Goal: Communication & Community: Share content

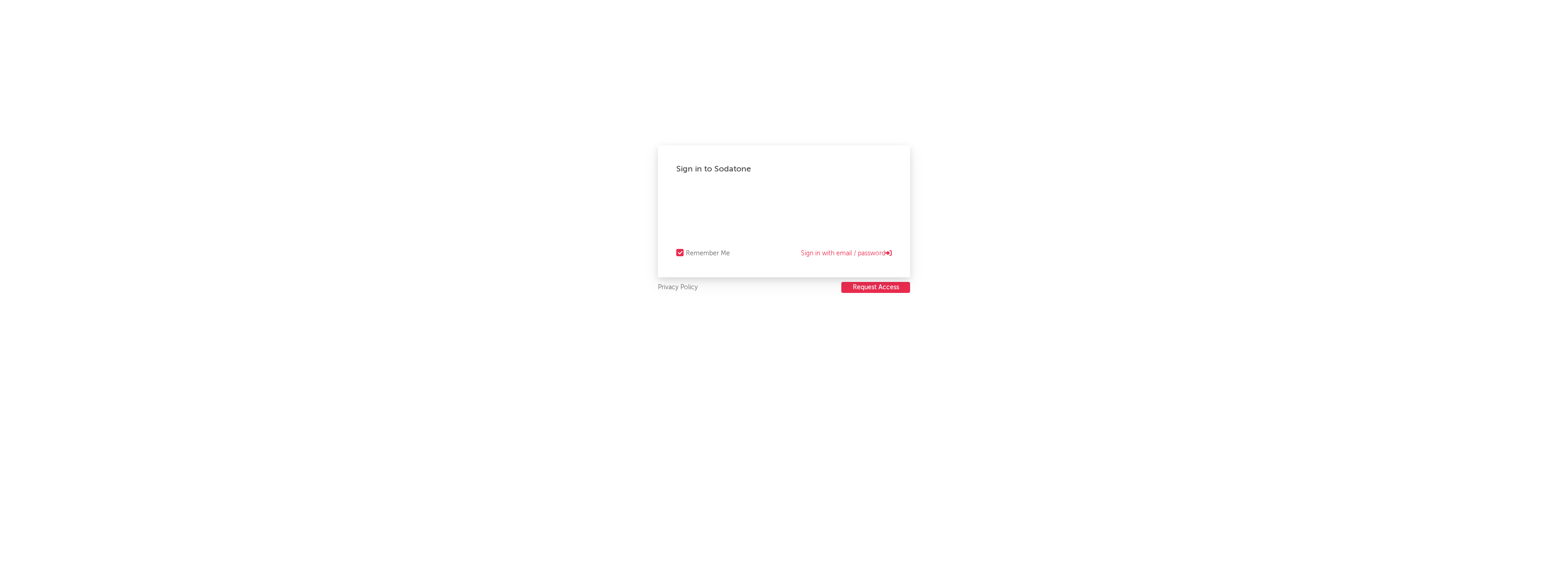
select select "warner_chappell"
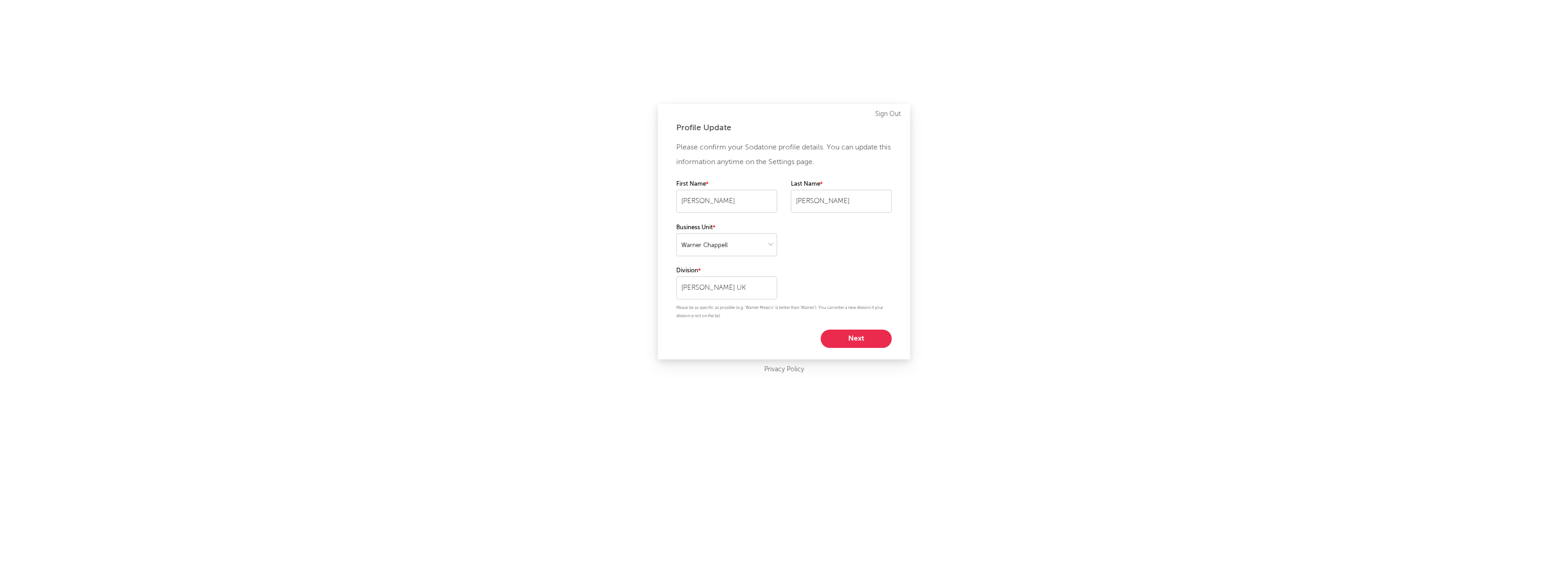
click at [856, 344] on button "Next" at bounding box center [856, 338] width 71 height 18
select select "marketing"
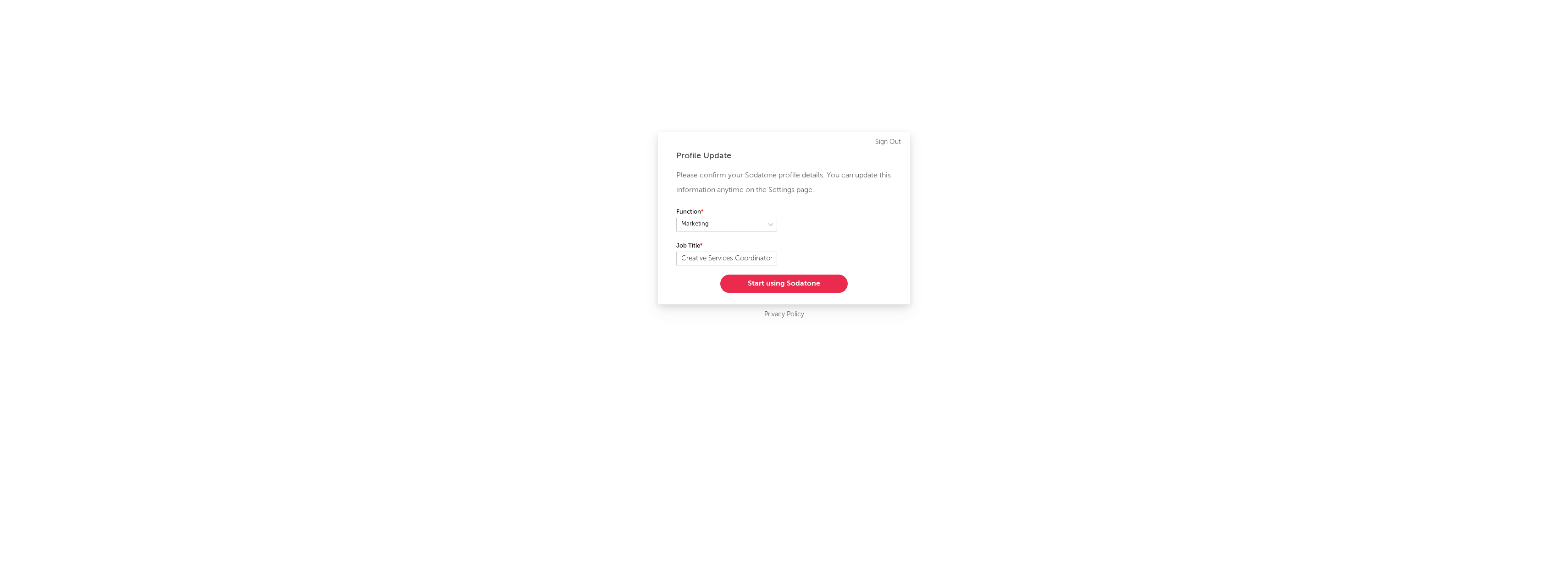
click at [819, 288] on button "Start using Sodatone" at bounding box center [784, 283] width 127 height 18
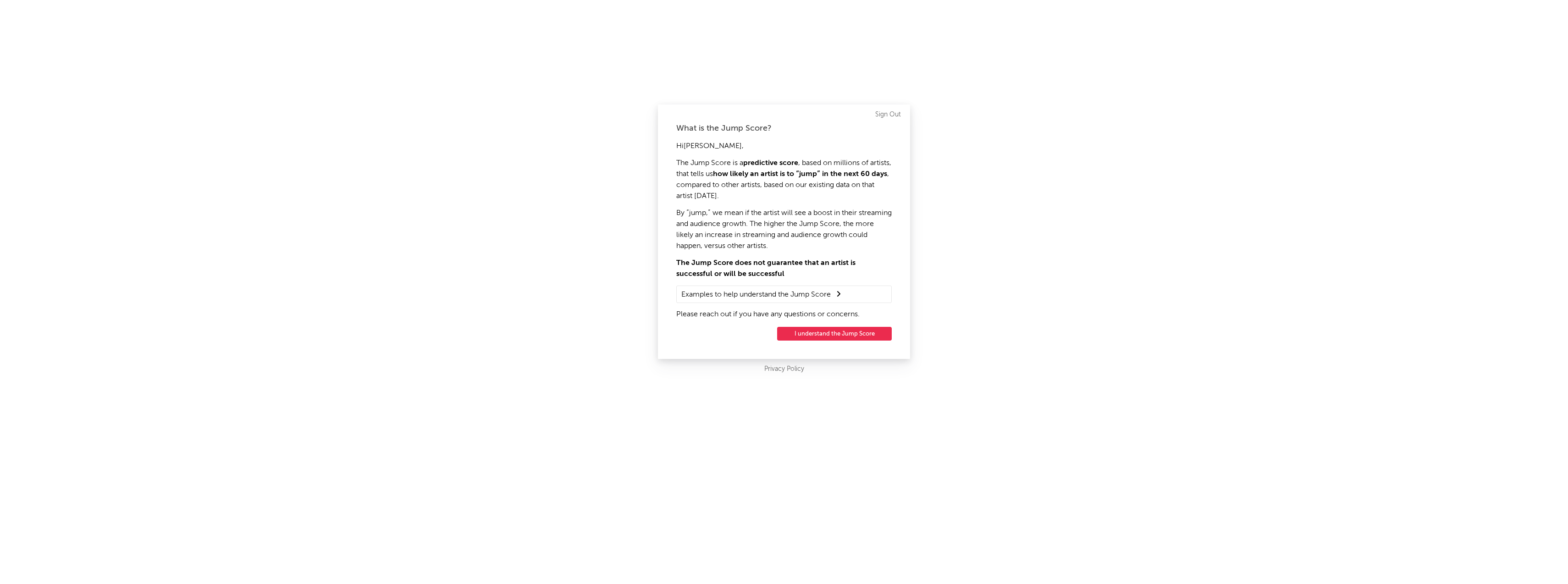
click at [829, 333] on button "I understand the Jump Score" at bounding box center [834, 334] width 115 height 14
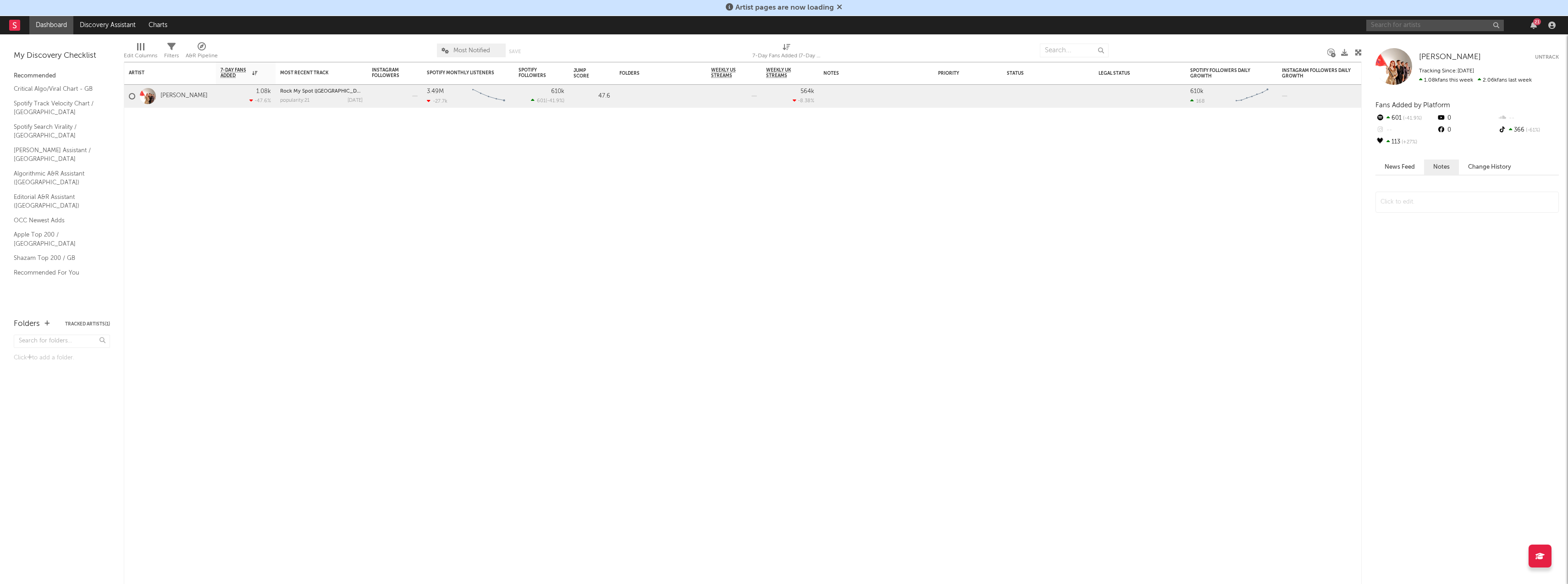
click at [1407, 26] on input "text" at bounding box center [1435, 25] width 137 height 11
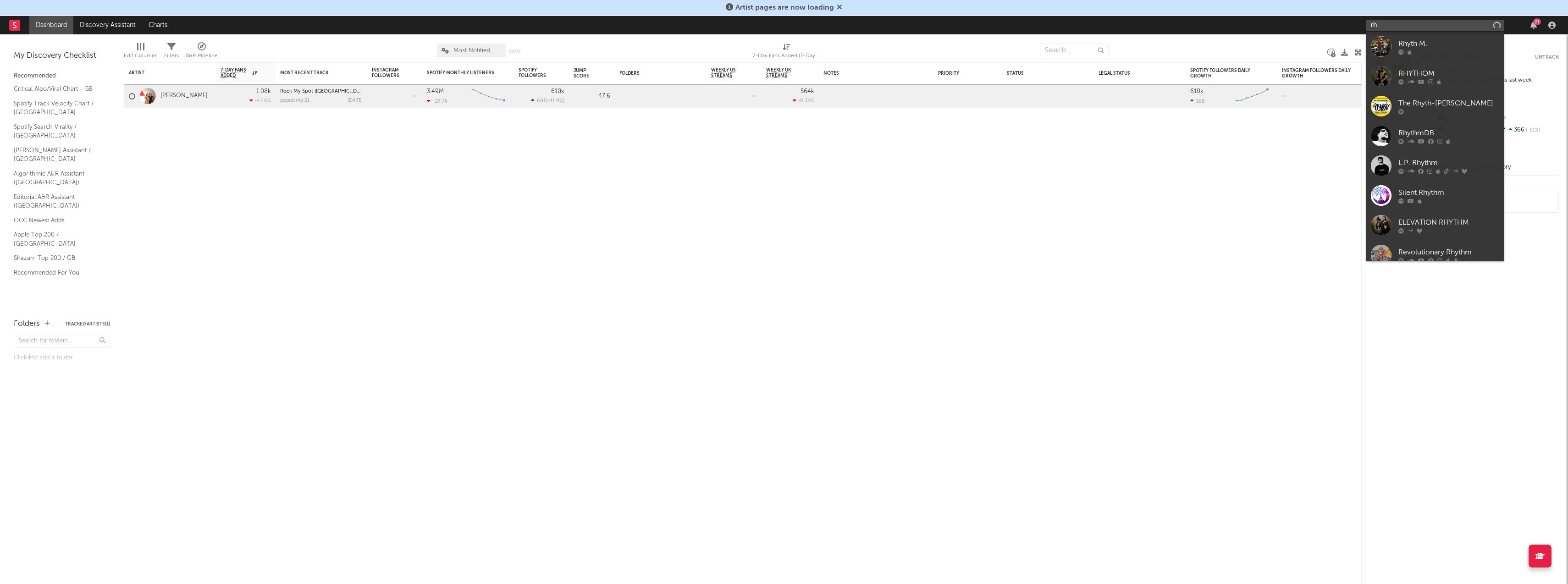
type input "r"
type input "corona"
click at [1438, 58] on link "Corona" at bounding box center [1435, 46] width 137 height 30
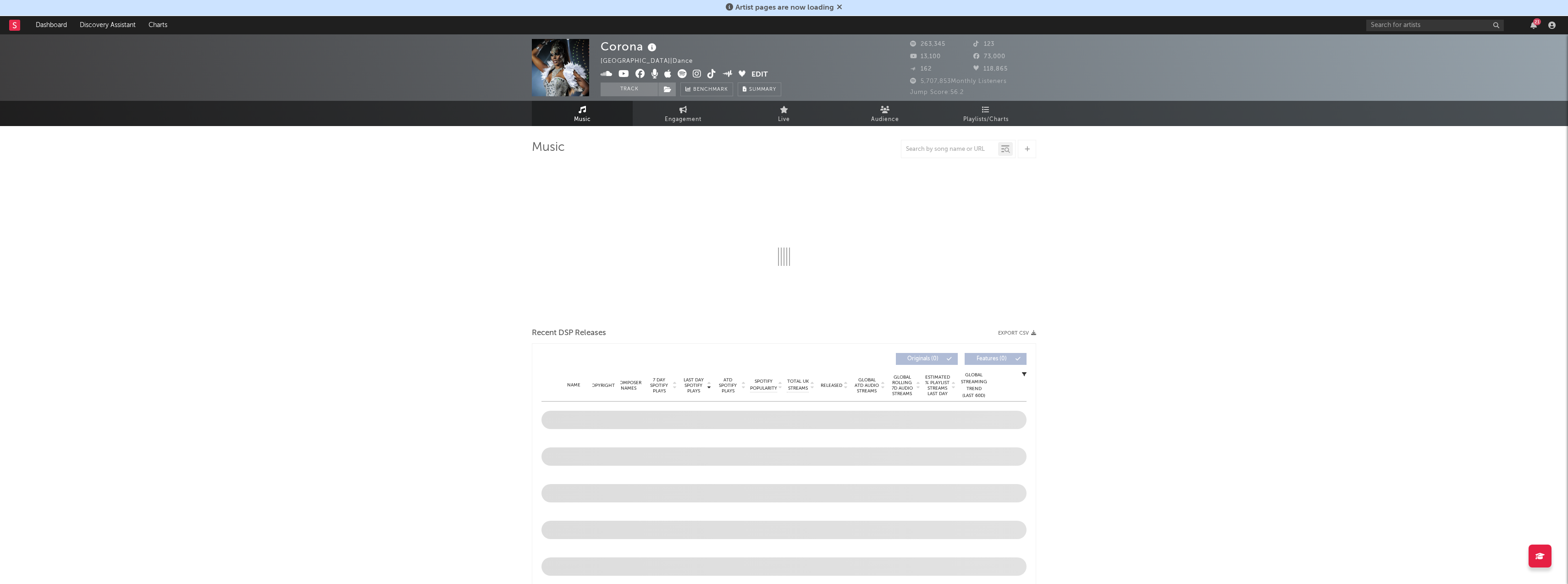
select select "6m"
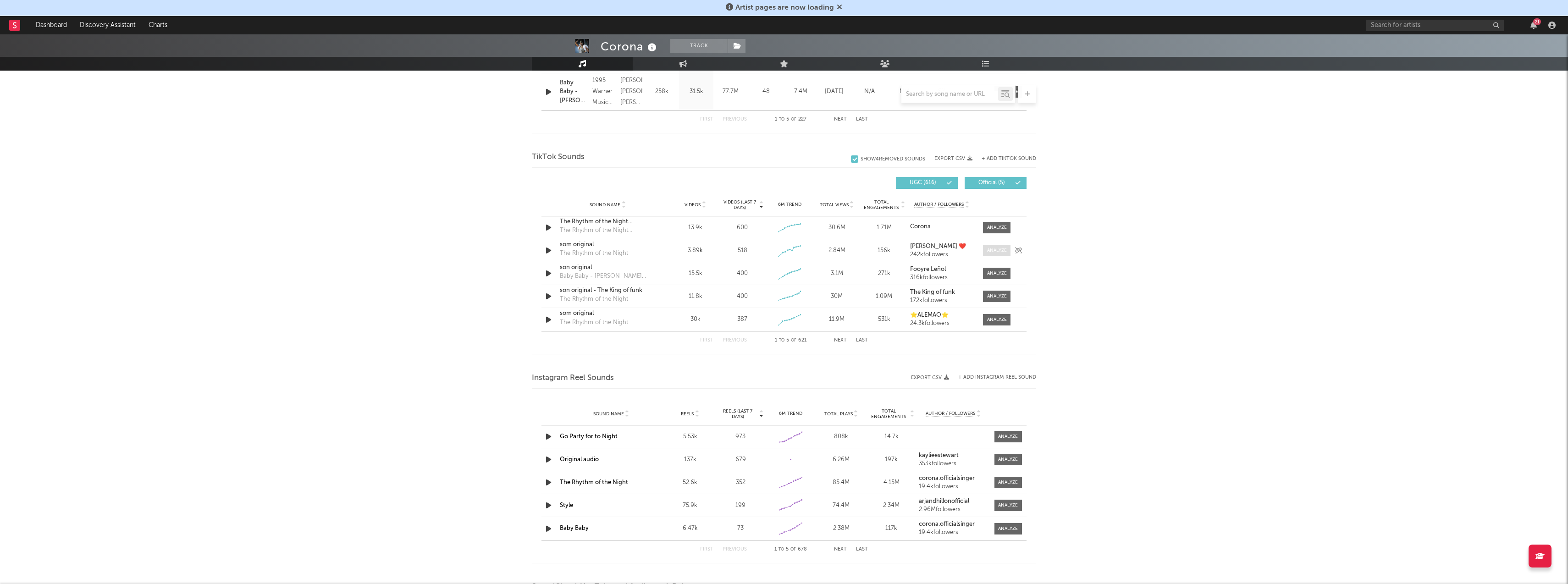
scroll to position [548, 0]
click at [841, 339] on button "Next" at bounding box center [840, 340] width 13 height 5
click at [996, 292] on div at bounding box center [997, 295] width 20 height 7
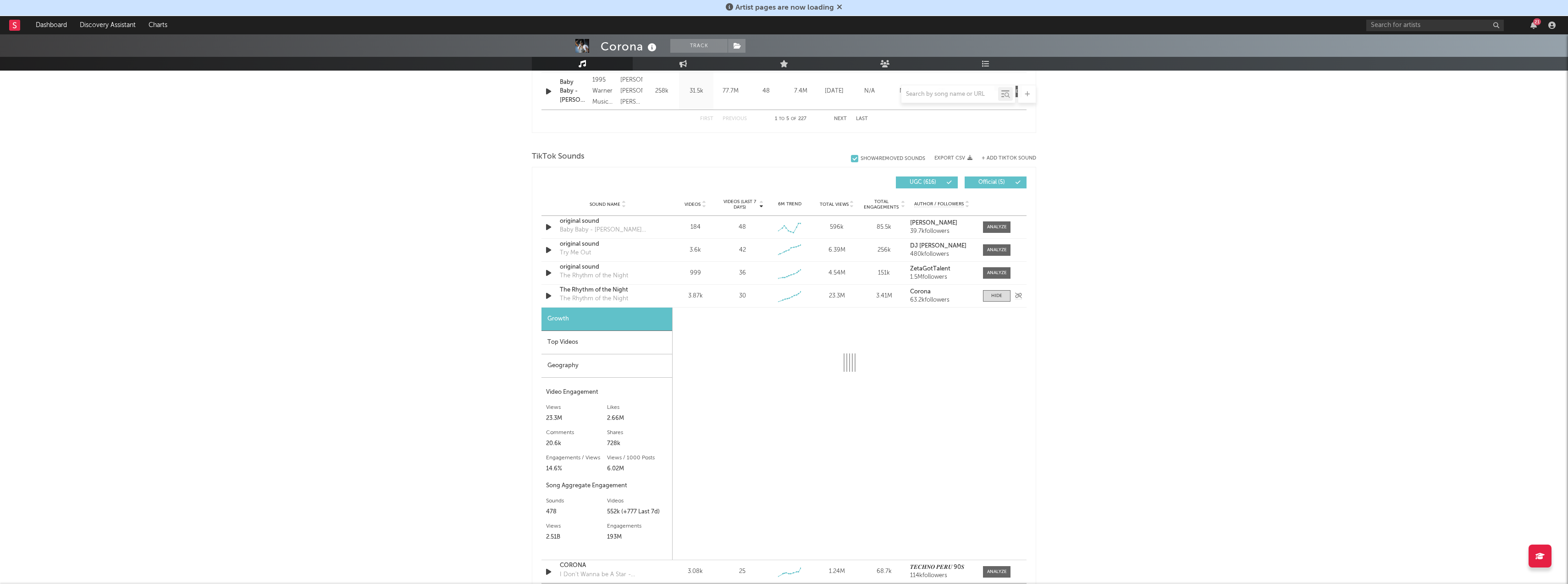
select select "6m"
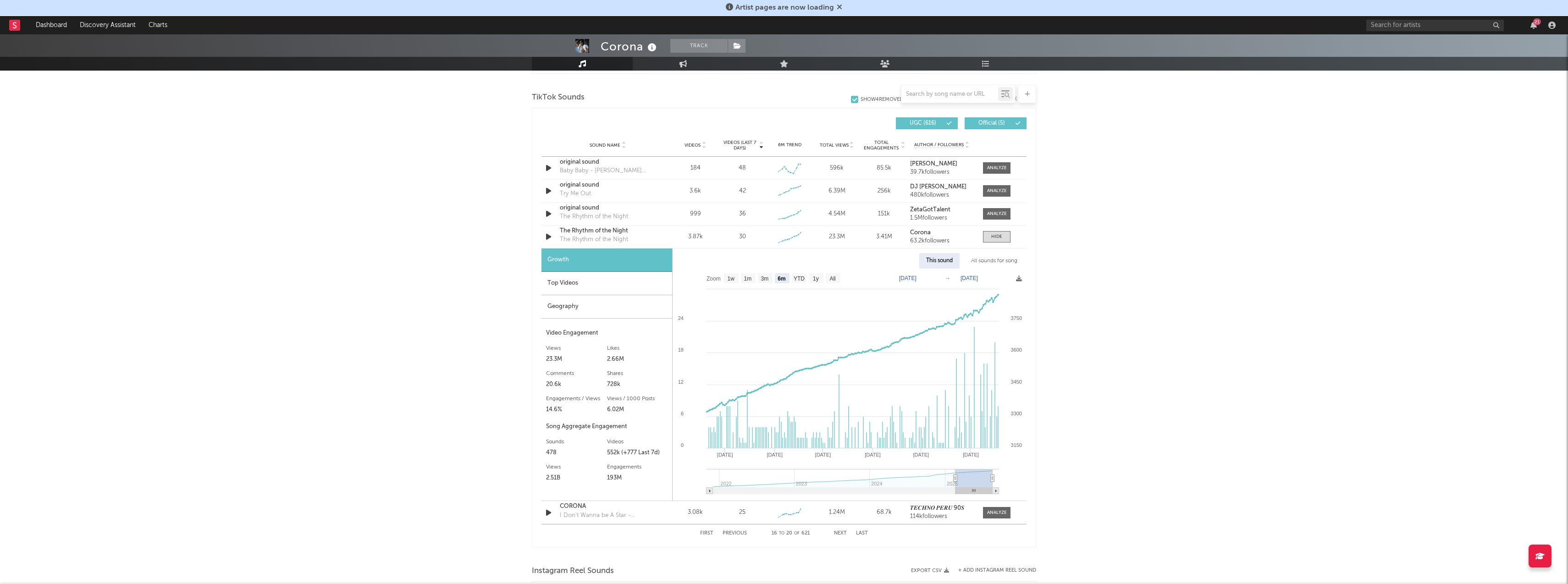
scroll to position [612, 0]
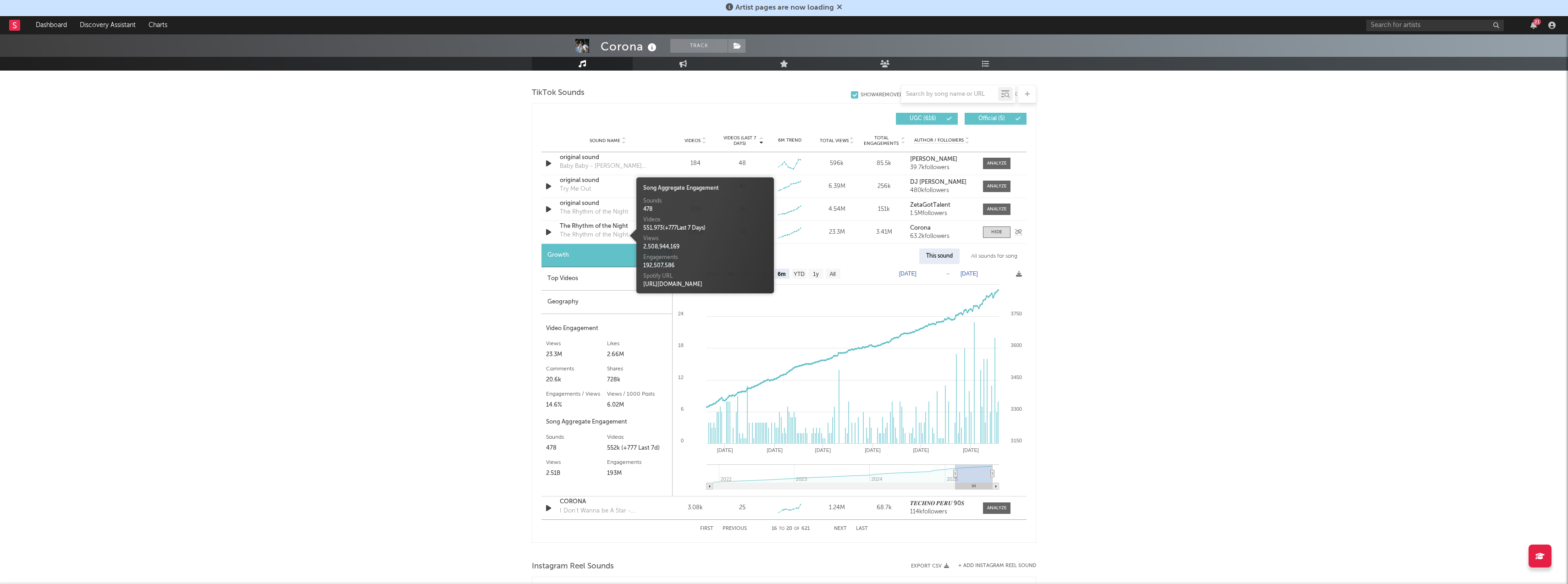
click at [587, 231] on div "The Rhythm of the Night" at bounding box center [594, 235] width 68 height 9
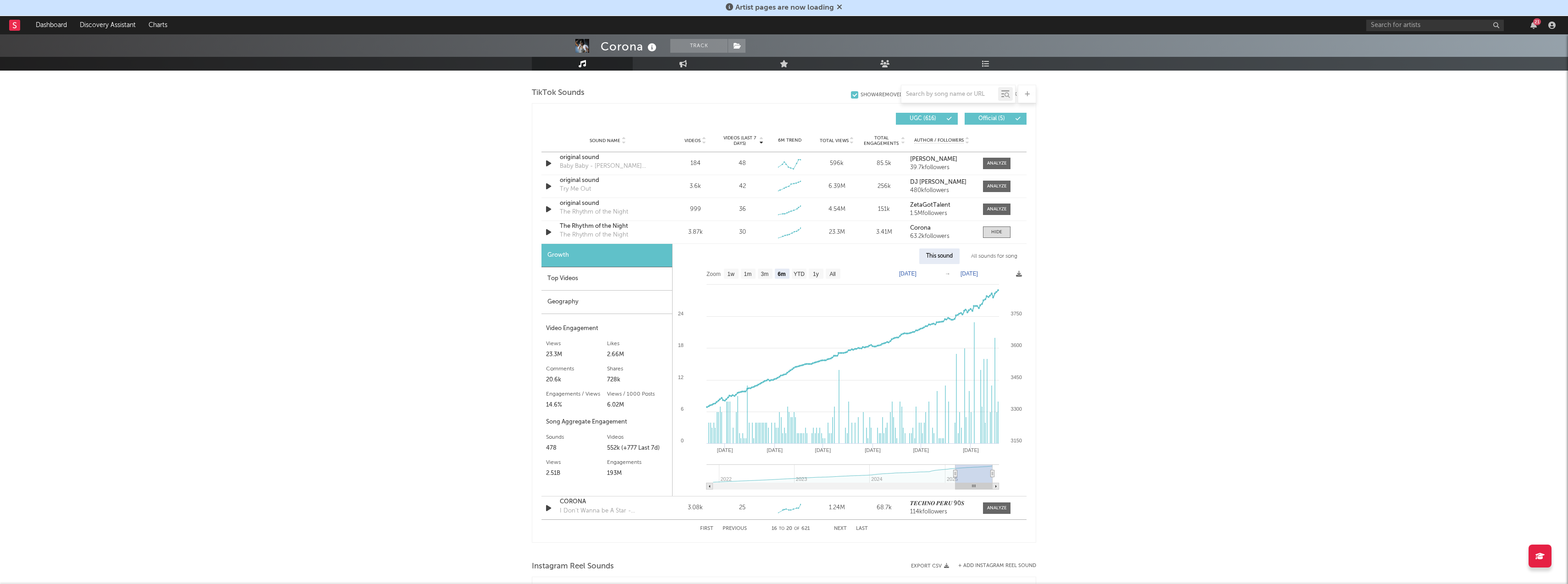
click at [1068, 258] on div "Corona Track [GEOGRAPHIC_DATA] | Dance Edit Track Benchmark Summary 263,345 123…" at bounding box center [784, 241] width 1568 height 1637
click at [937, 255] on div "This sound" at bounding box center [939, 251] width 40 height 16
click at [925, 255] on div "This sound" at bounding box center [939, 252] width 40 height 16
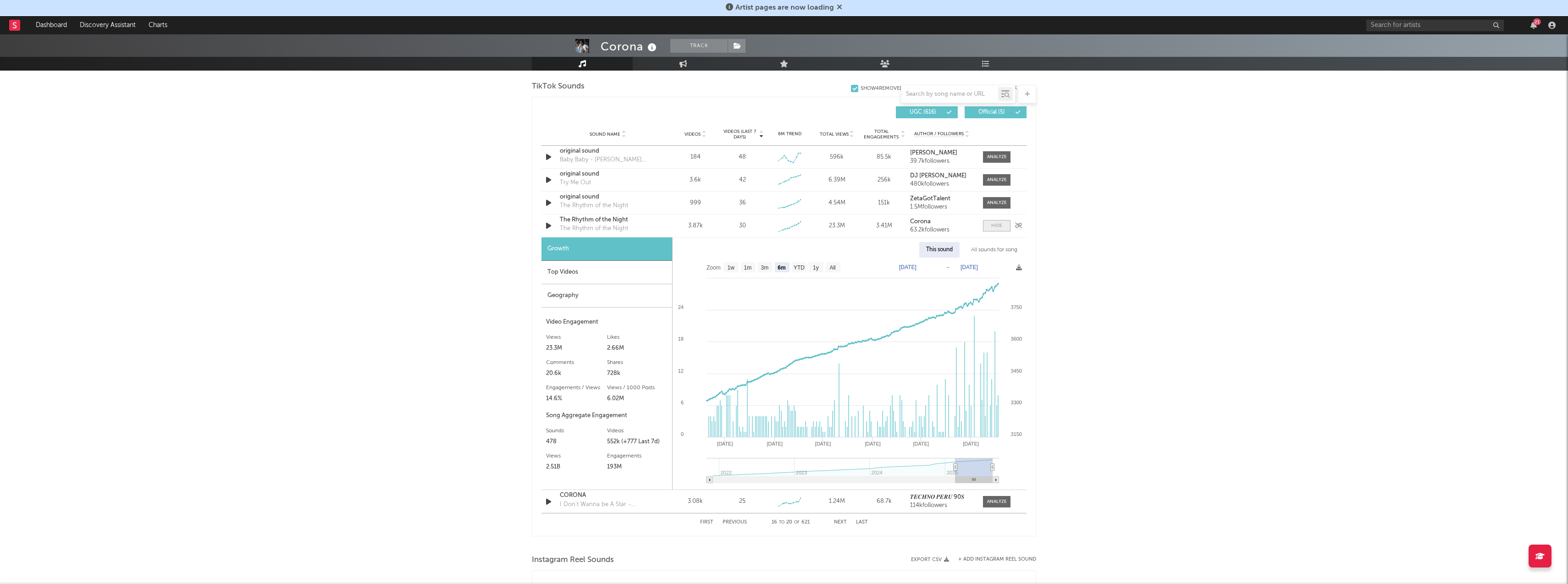
click at [990, 226] on span at bounding box center [997, 226] width 28 height 11
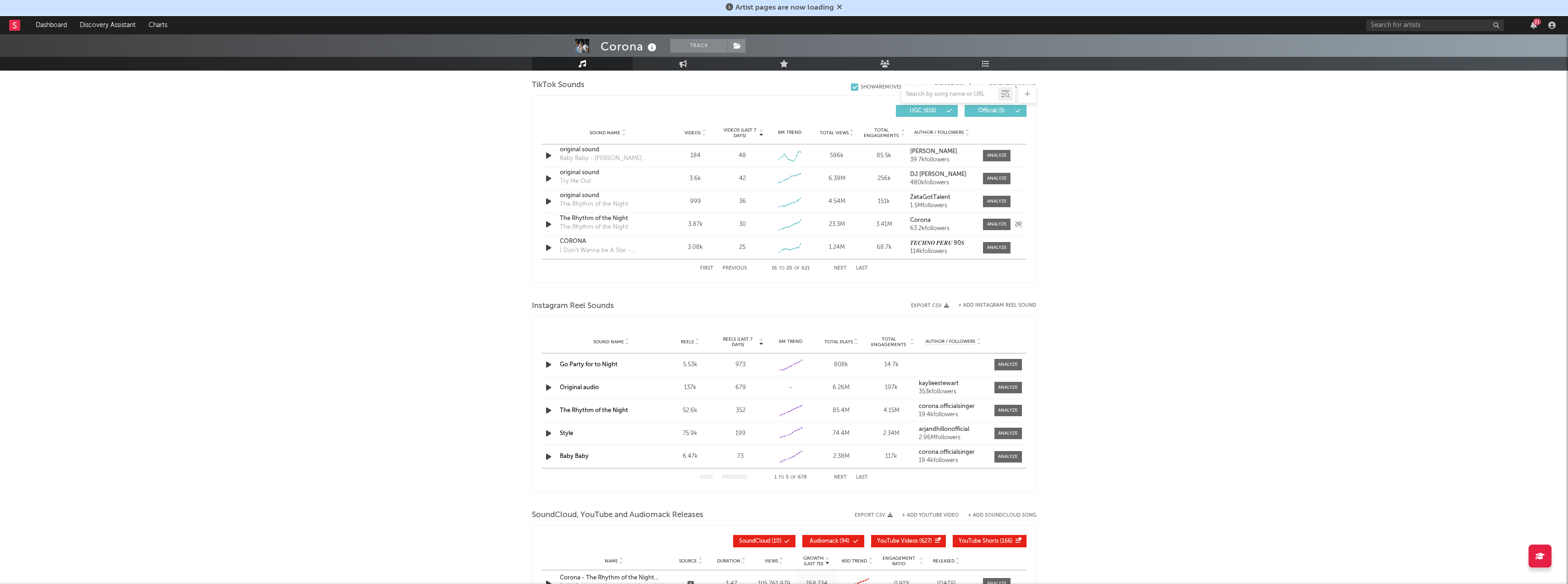
click at [603, 226] on div "The Rhythm of the Night" at bounding box center [594, 227] width 68 height 9
click at [603, 226] on div "The Rhythm of the Night" at bounding box center [594, 225] width 68 height 9
click at [992, 222] on div at bounding box center [997, 224] width 20 height 7
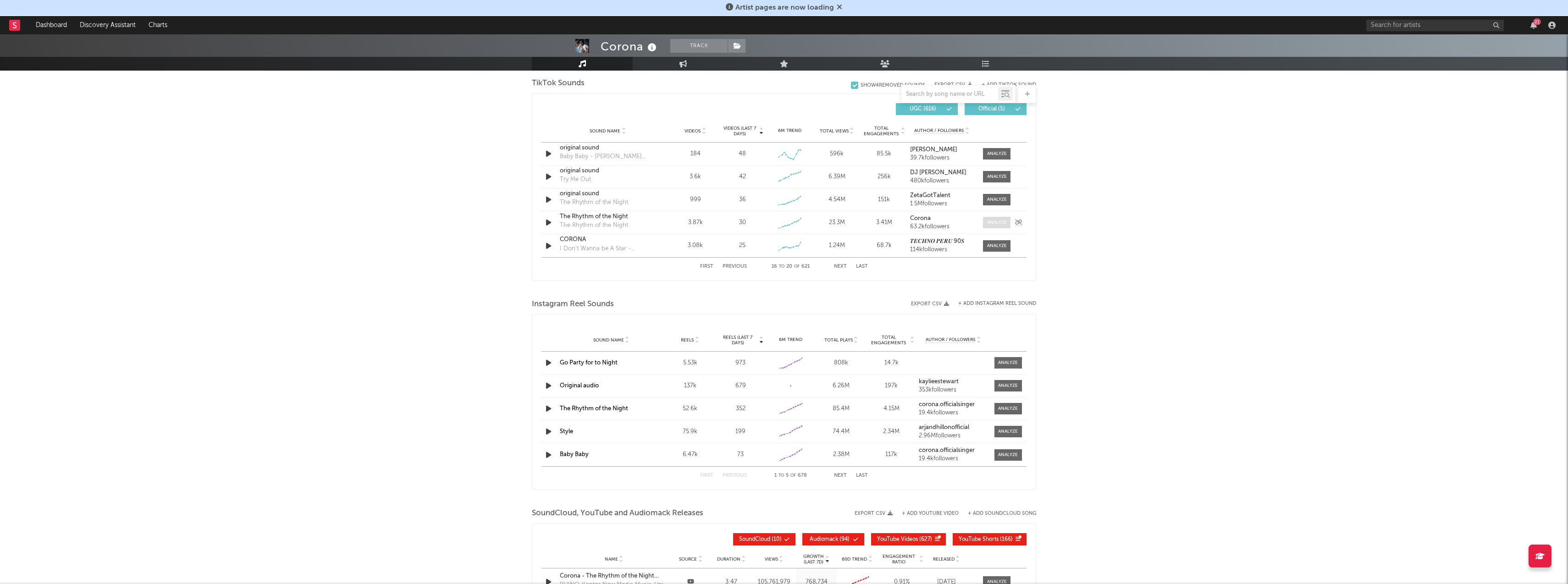
select select "6m"
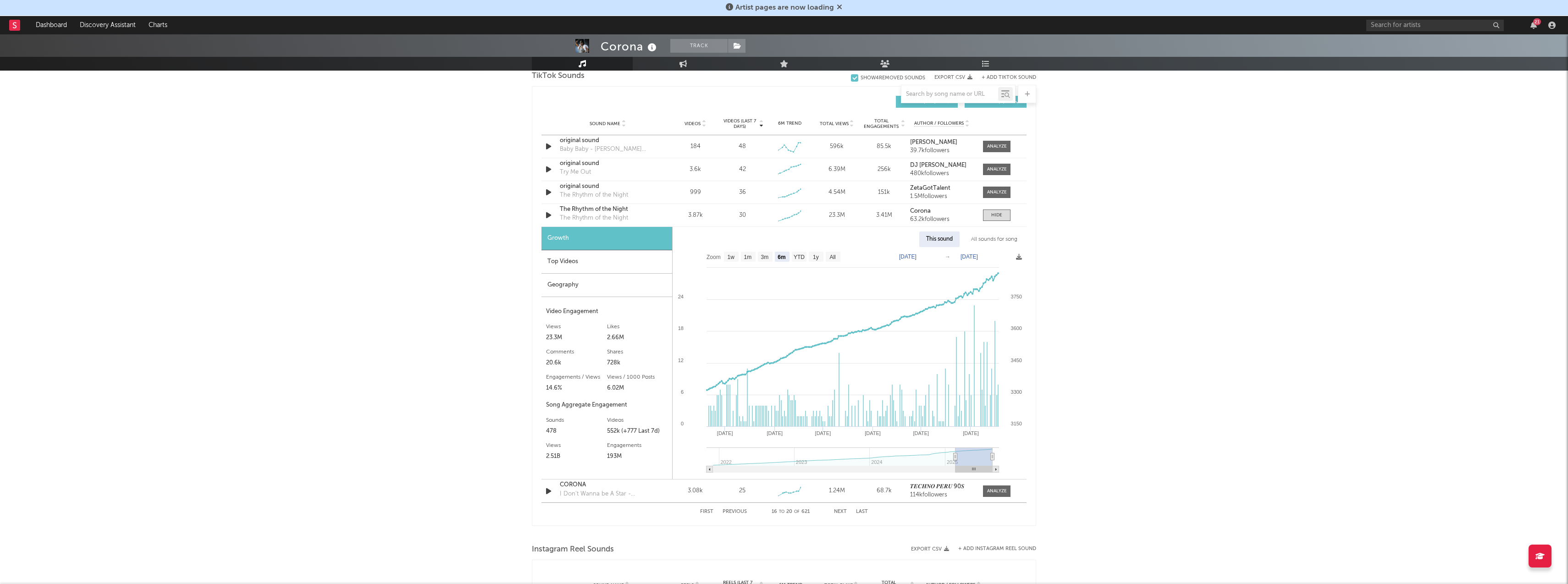
scroll to position [627, 0]
click at [1001, 213] on div at bounding box center [996, 216] width 11 height 7
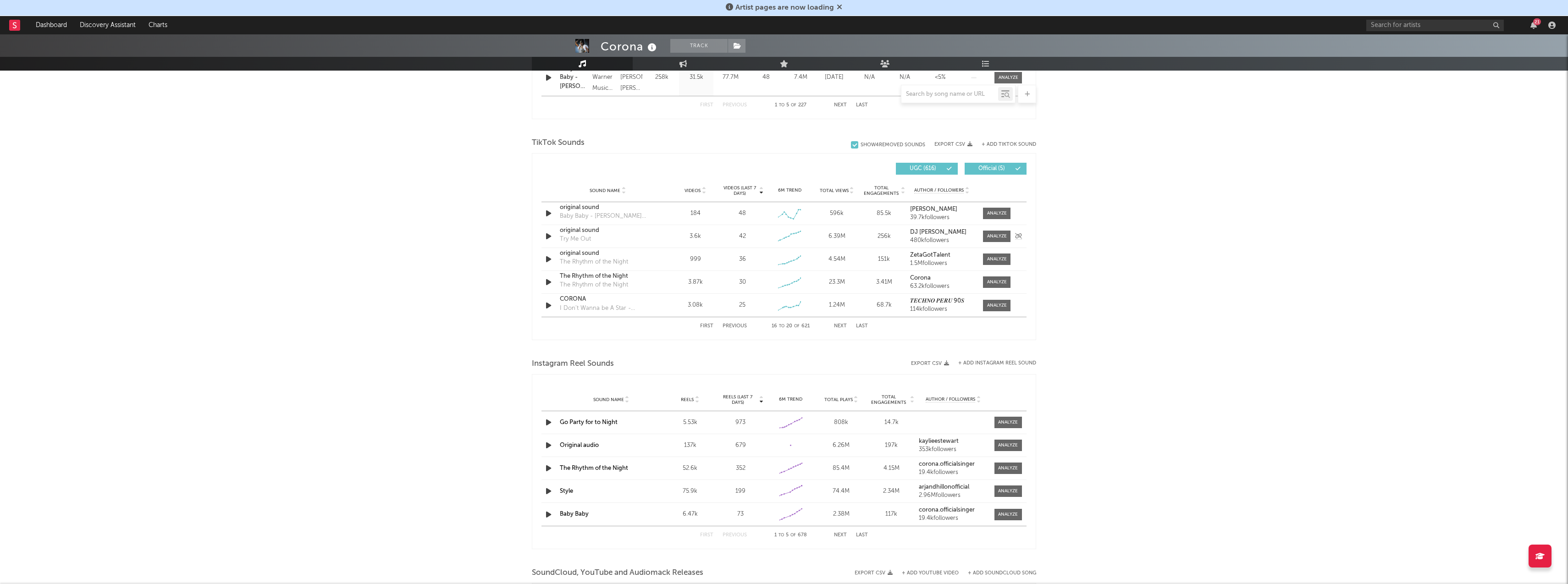
scroll to position [564, 0]
click at [994, 164] on span "Official ( 5 )" at bounding box center [992, 166] width 42 height 6
click at [994, 163] on span "Official ( 5 )" at bounding box center [992, 163] width 42 height 6
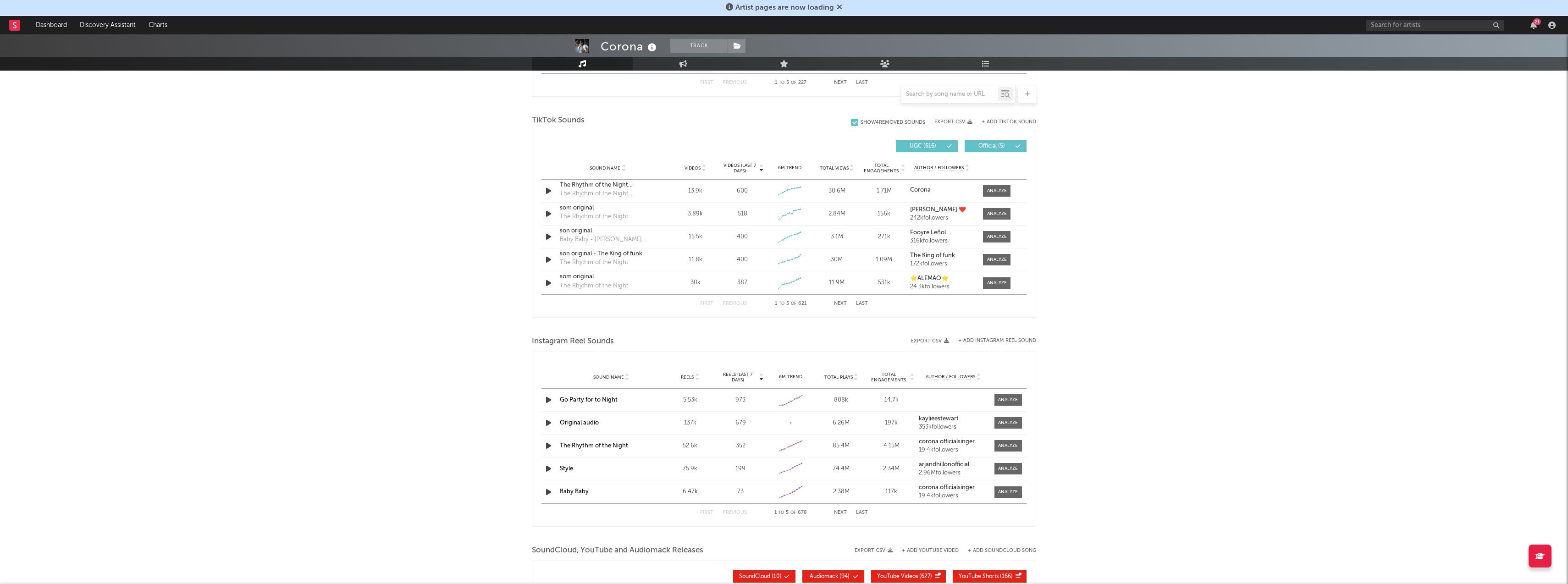
scroll to position [597, 0]
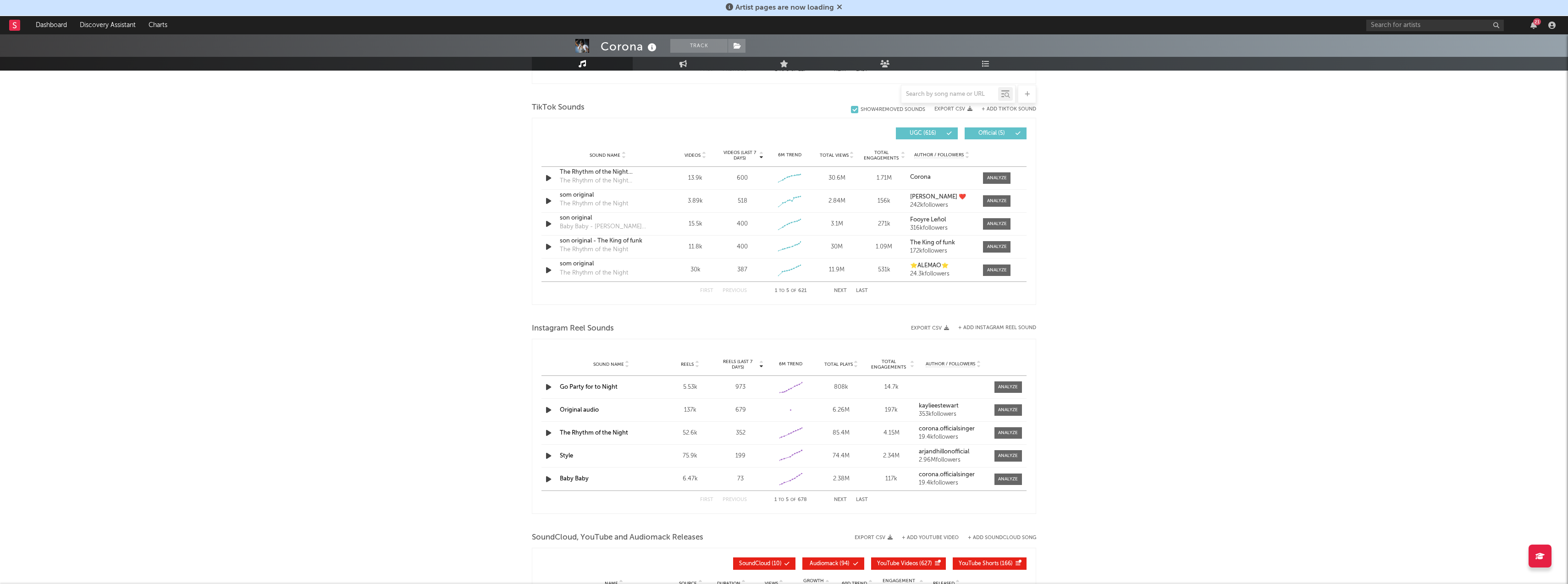
click at [840, 289] on button "Next" at bounding box center [840, 291] width 13 height 5
click at [994, 247] on div at bounding box center [997, 246] width 20 height 7
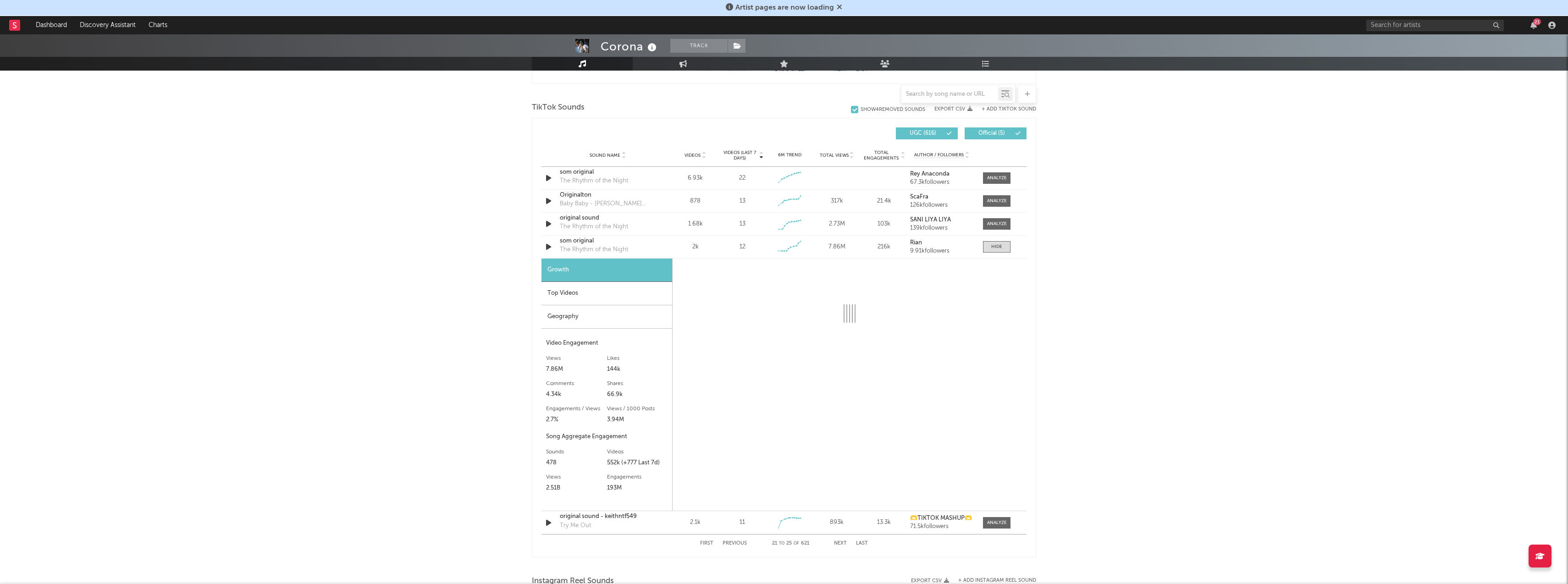
click at [634, 297] on div "Top Videos" at bounding box center [606, 294] width 130 height 23
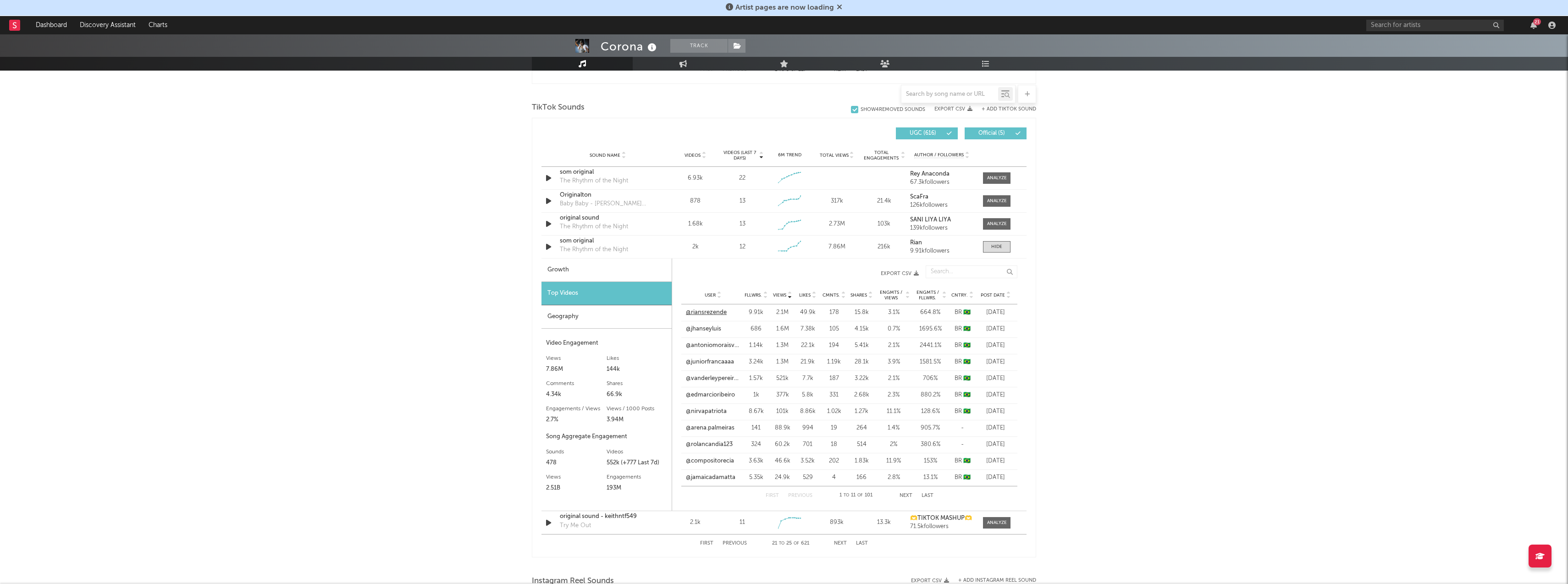
click at [694, 315] on link "@riansrezende" at bounding box center [706, 312] width 41 height 9
click at [941, 91] on input "text" at bounding box center [950, 94] width 97 height 8
click at [995, 108] on button "+ Add TikTok Sound" at bounding box center [1009, 110] width 55 height 5
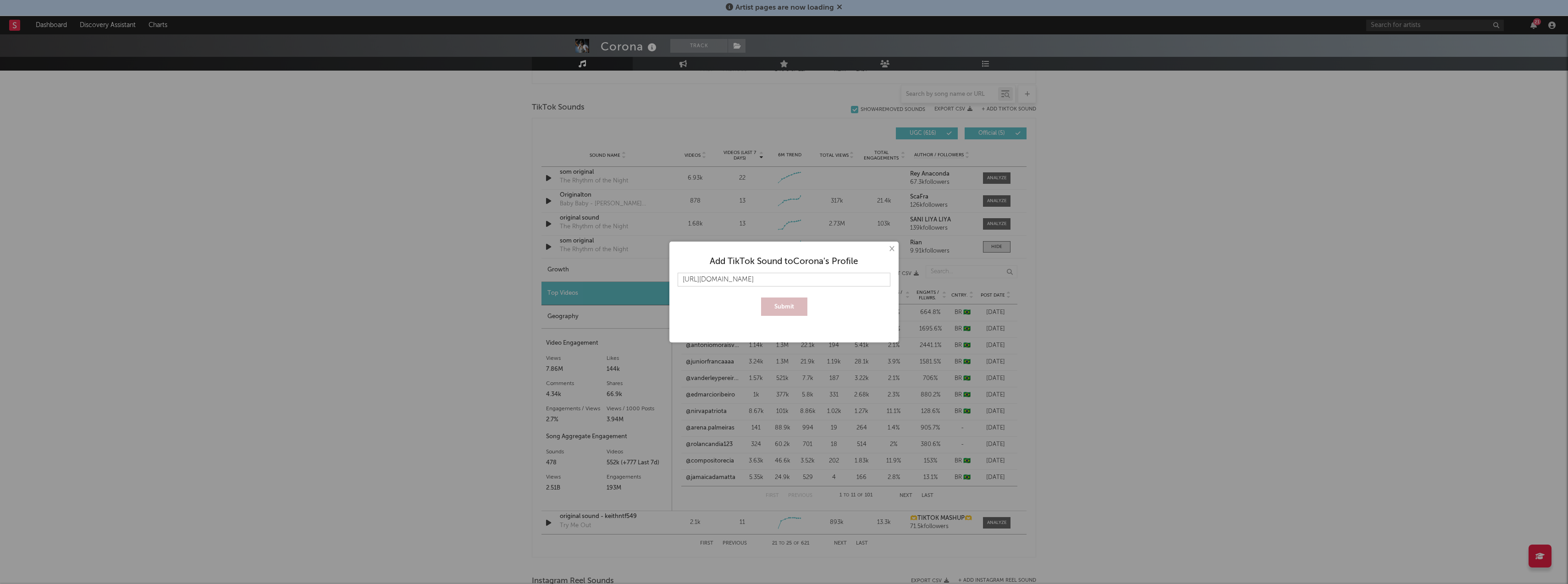
scroll to position [0, 50]
type input "[URL][DOMAIN_NAME]"
click at [784, 306] on button "Submit" at bounding box center [784, 306] width 46 height 18
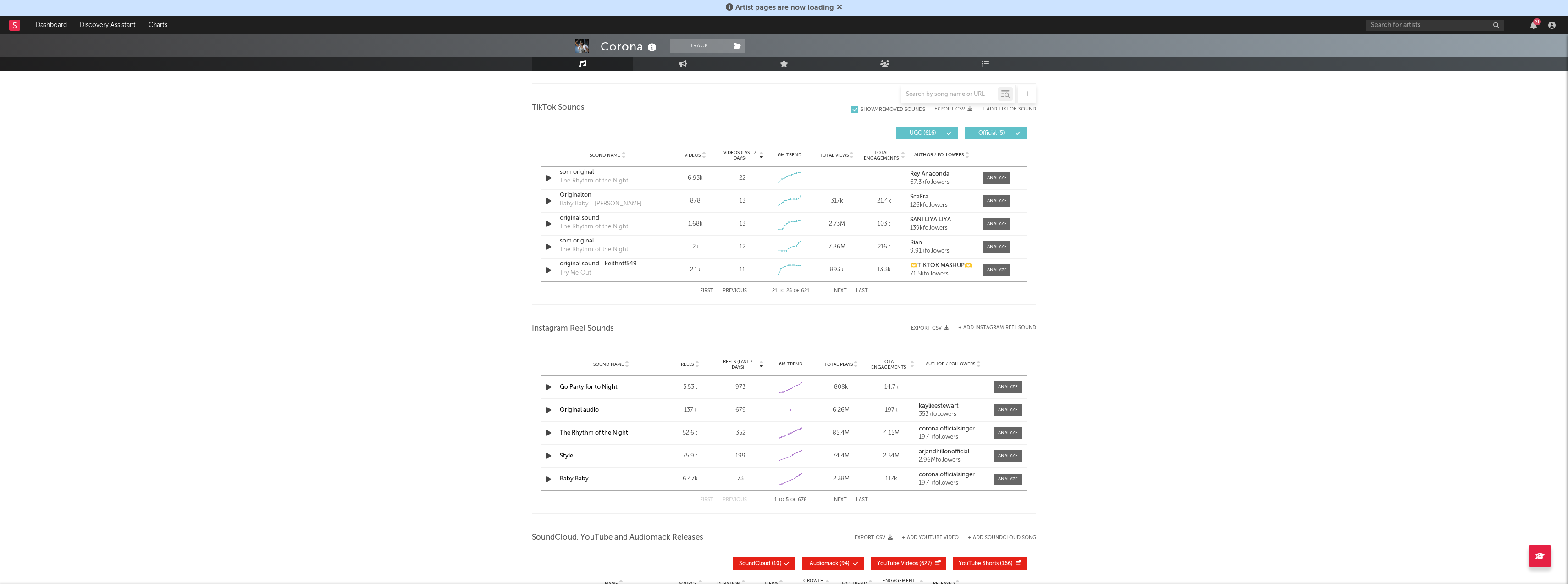
click at [738, 285] on div "First Previous 21 to 25 of 621 Next Last" at bounding box center [784, 291] width 168 height 18
click at [737, 292] on button "Previous" at bounding box center [735, 291] width 25 height 5
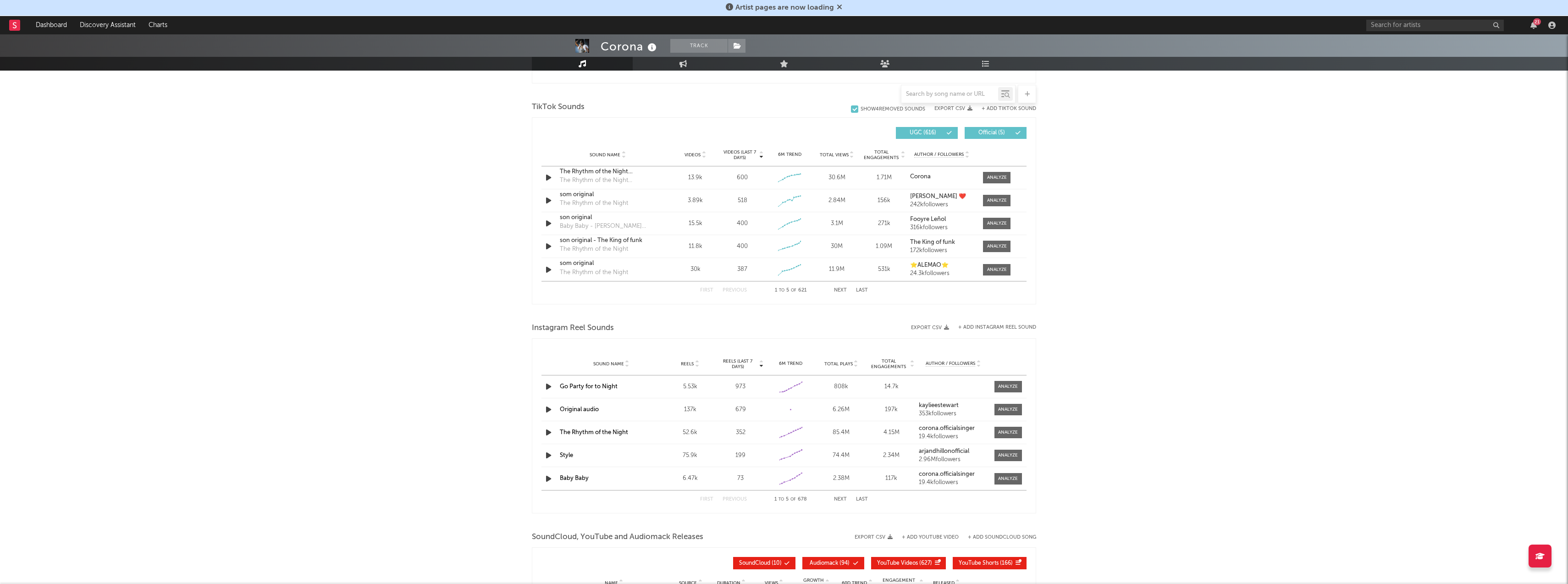
scroll to position [598, 0]
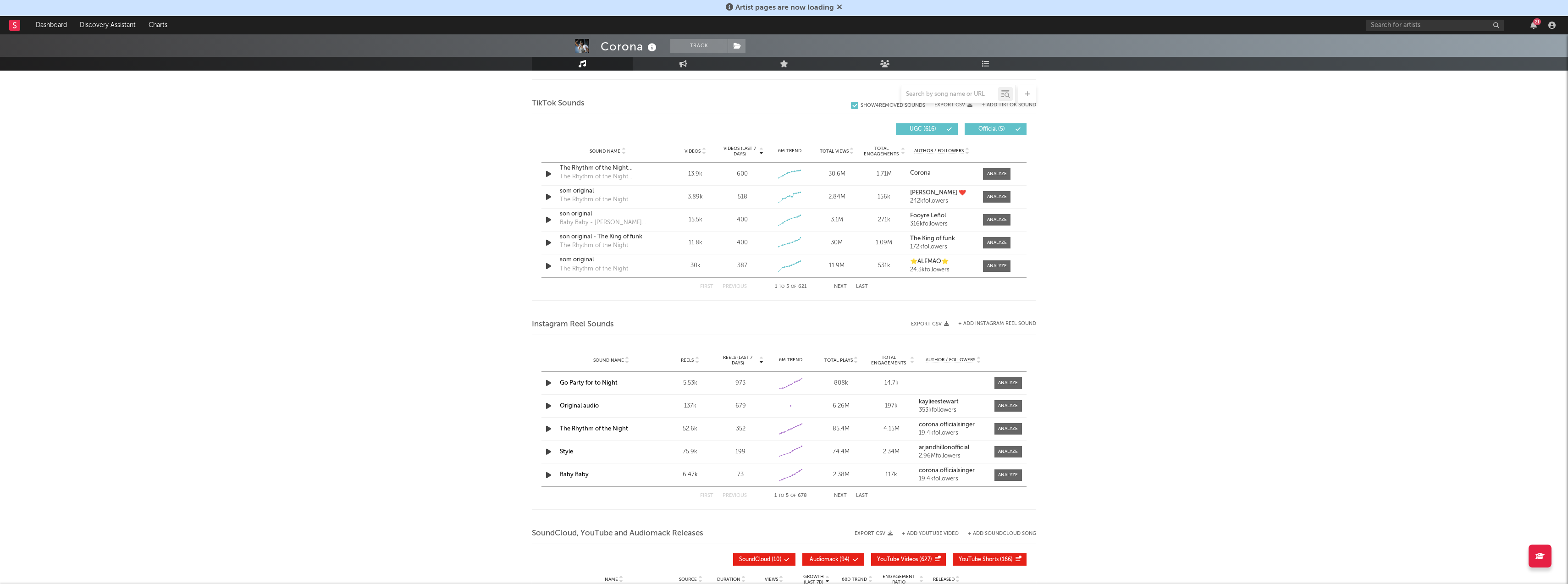
click at [842, 293] on div "First Previous 1 to 5 of 621 Next Last" at bounding box center [784, 287] width 168 height 18
click at [838, 288] on button "Next" at bounding box center [840, 290] width 13 height 5
click at [838, 289] on button "Next" at bounding box center [840, 290] width 13 height 5
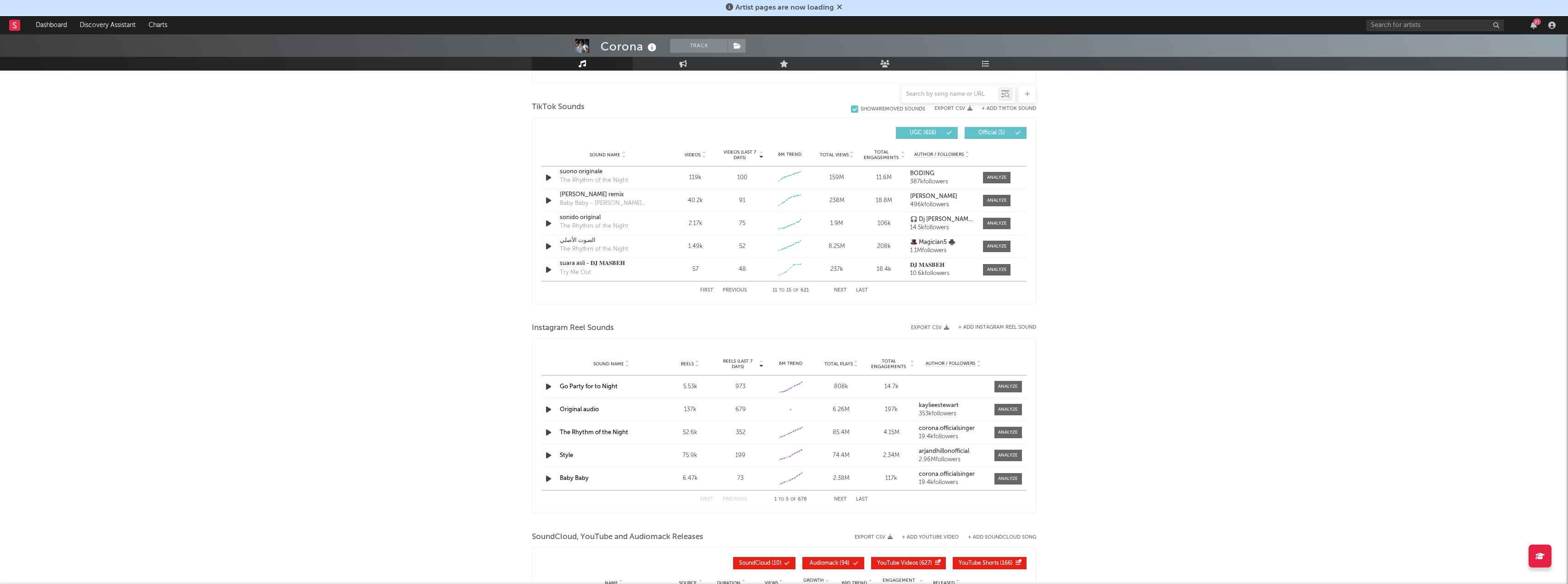
click at [838, 289] on div "First Previous 11 to 15 of 621 Next Last" at bounding box center [784, 290] width 168 height 18
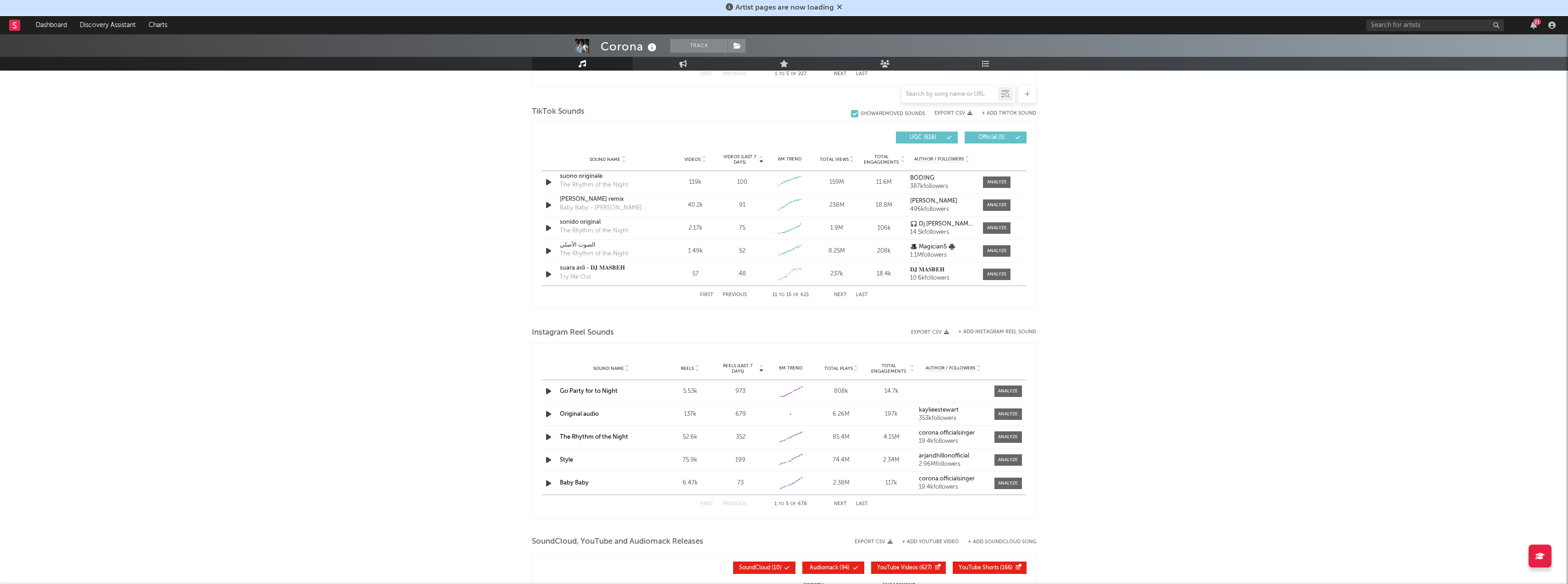
click at [844, 296] on button "Next" at bounding box center [840, 295] width 13 height 5
click at [996, 252] on div at bounding box center [997, 251] width 20 height 7
select select "6m"
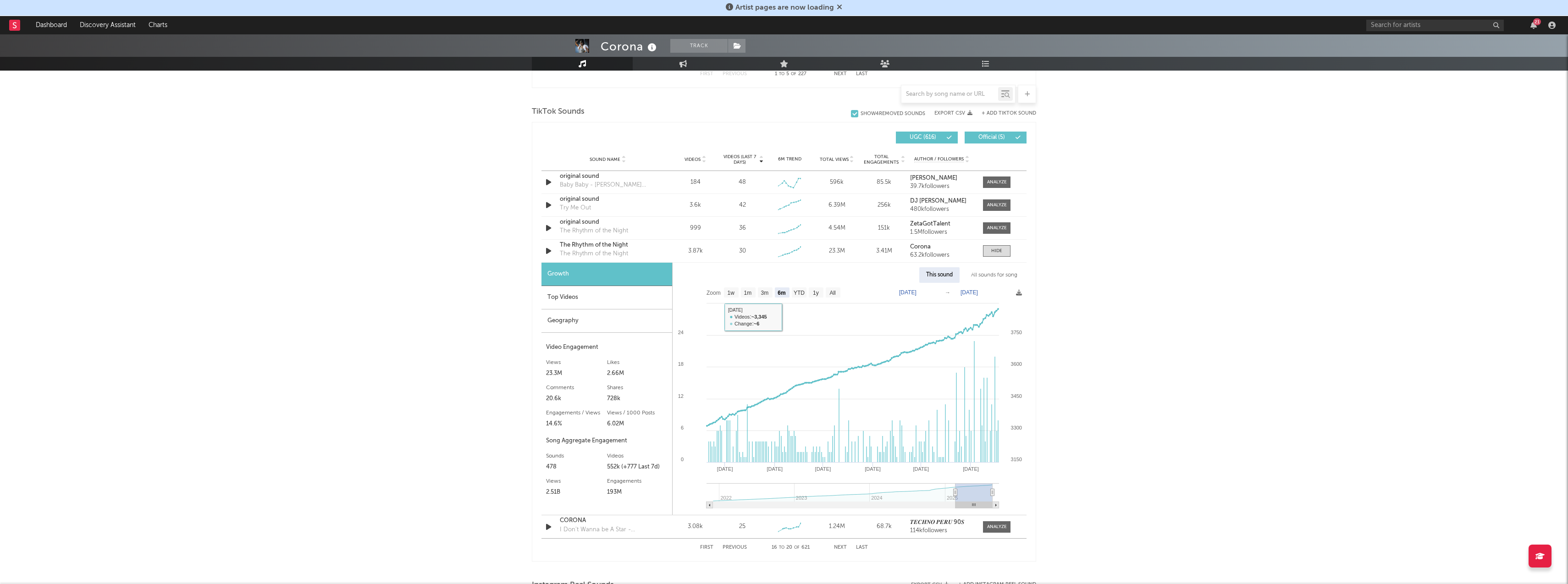
click at [614, 297] on div "Top Videos" at bounding box center [606, 297] width 130 height 23
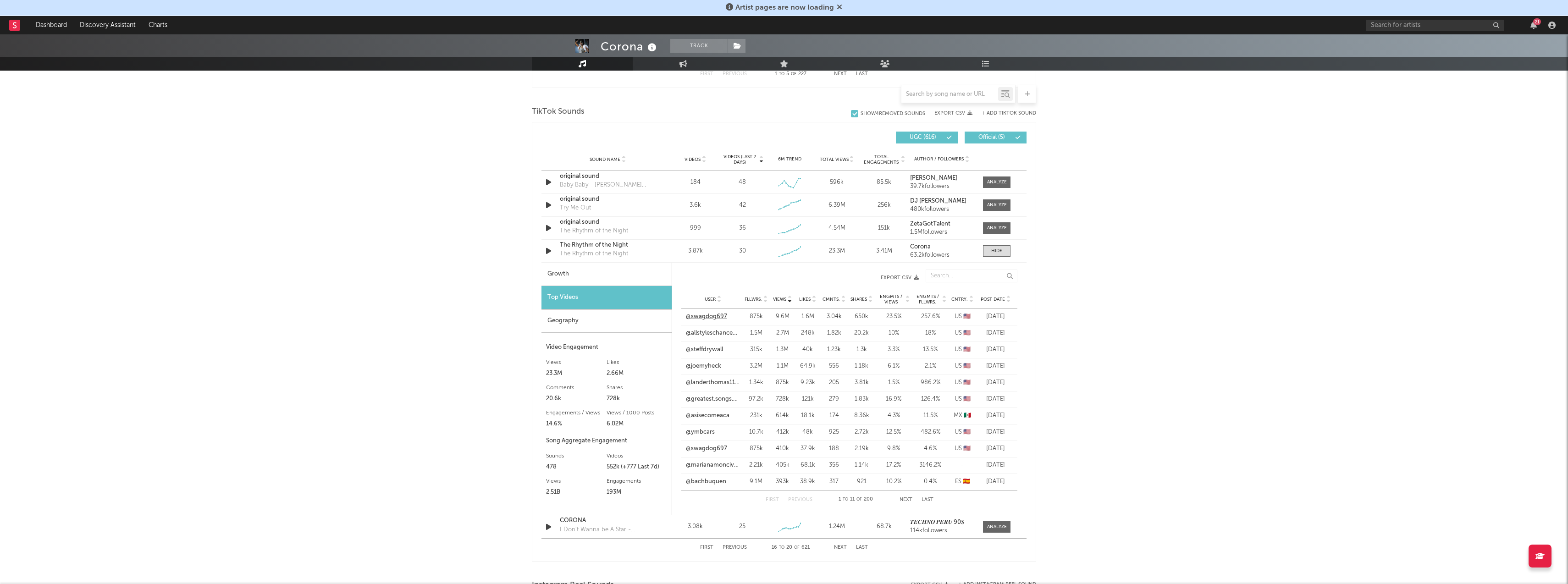
click at [711, 315] on link "@swagdog697" at bounding box center [706, 317] width 41 height 9
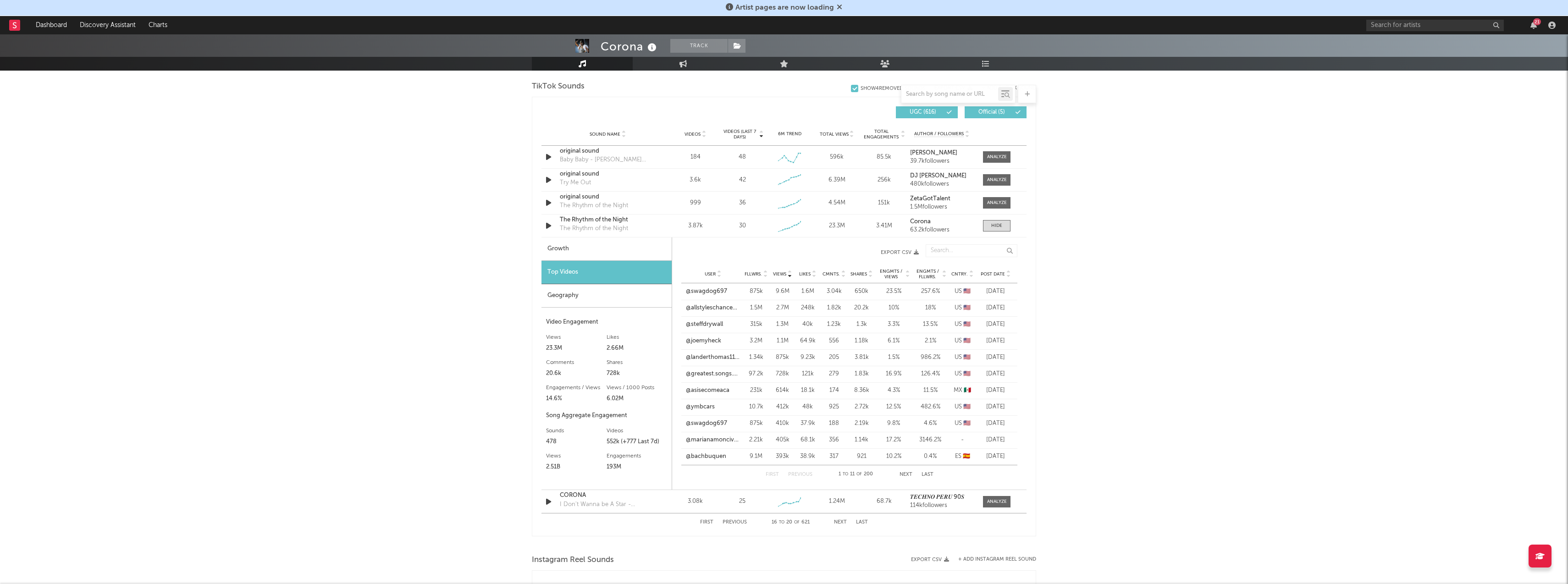
scroll to position [611, 0]
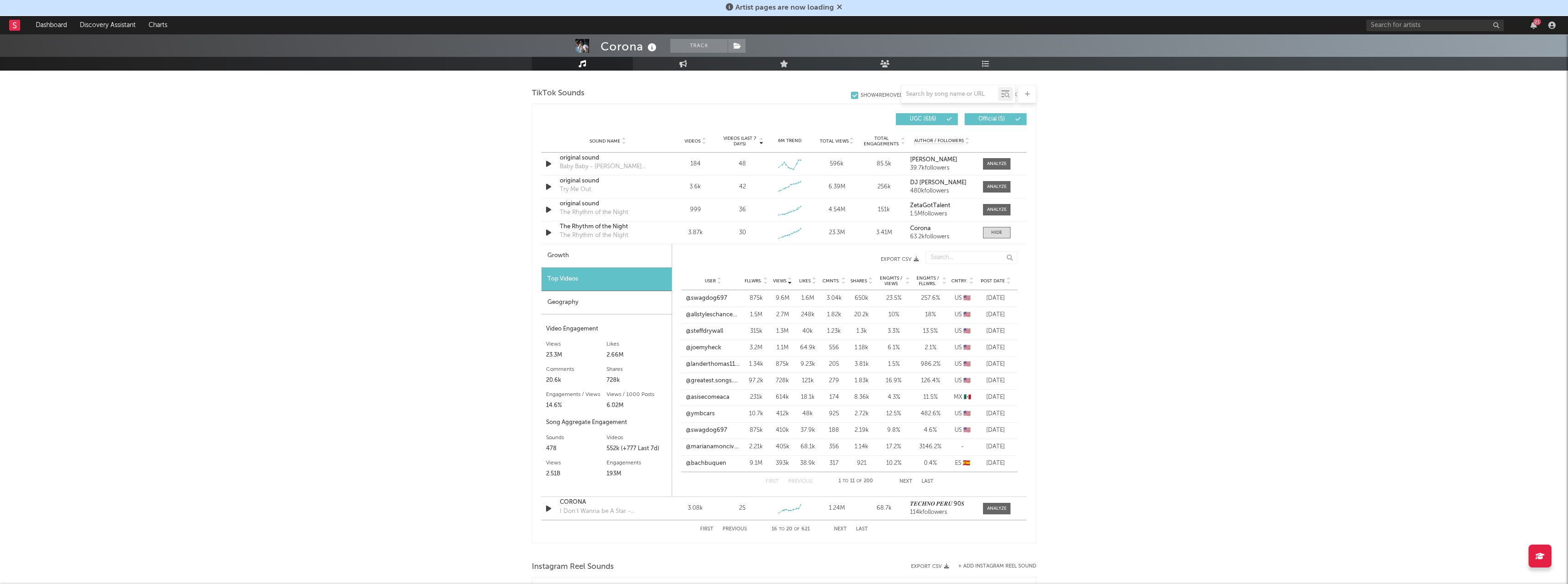
click at [841, 522] on div "First Previous 16 to 20 of 621 Next Last" at bounding box center [784, 529] width 168 height 18
click at [839, 527] on button "Next" at bounding box center [840, 529] width 13 height 5
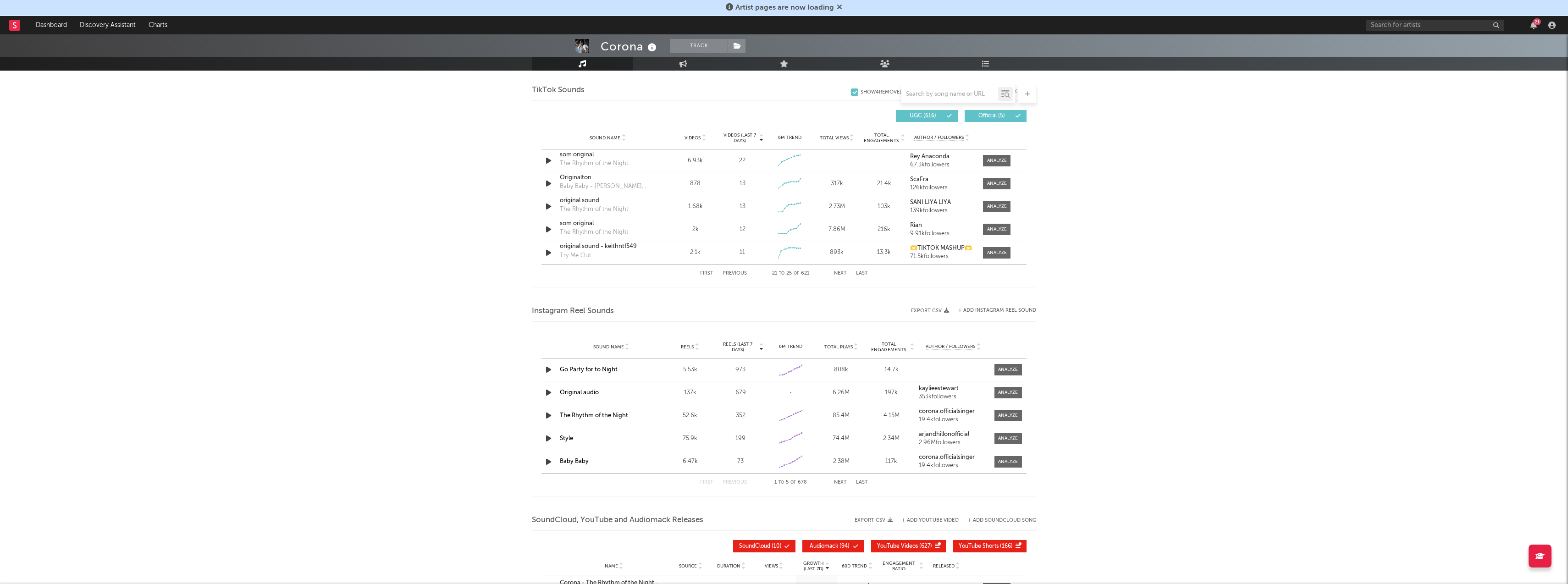
scroll to position [615, 0]
click at [842, 270] on button "Next" at bounding box center [840, 273] width 13 height 5
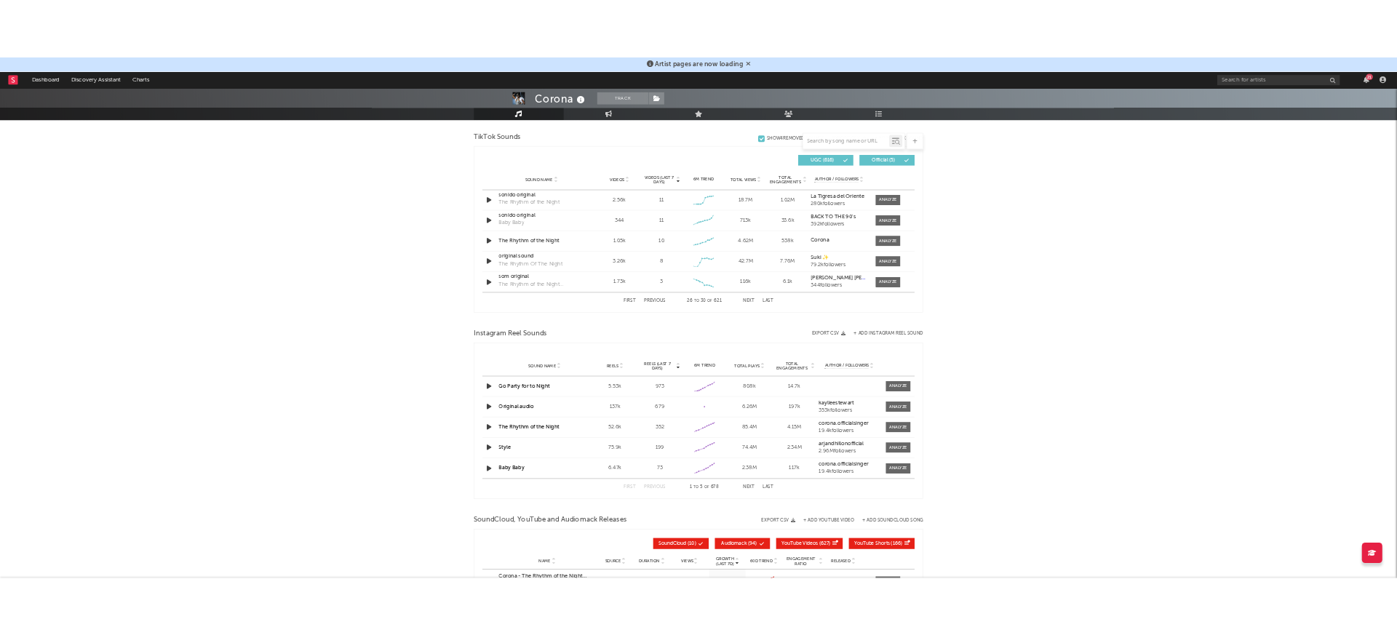
scroll to position [977, 0]
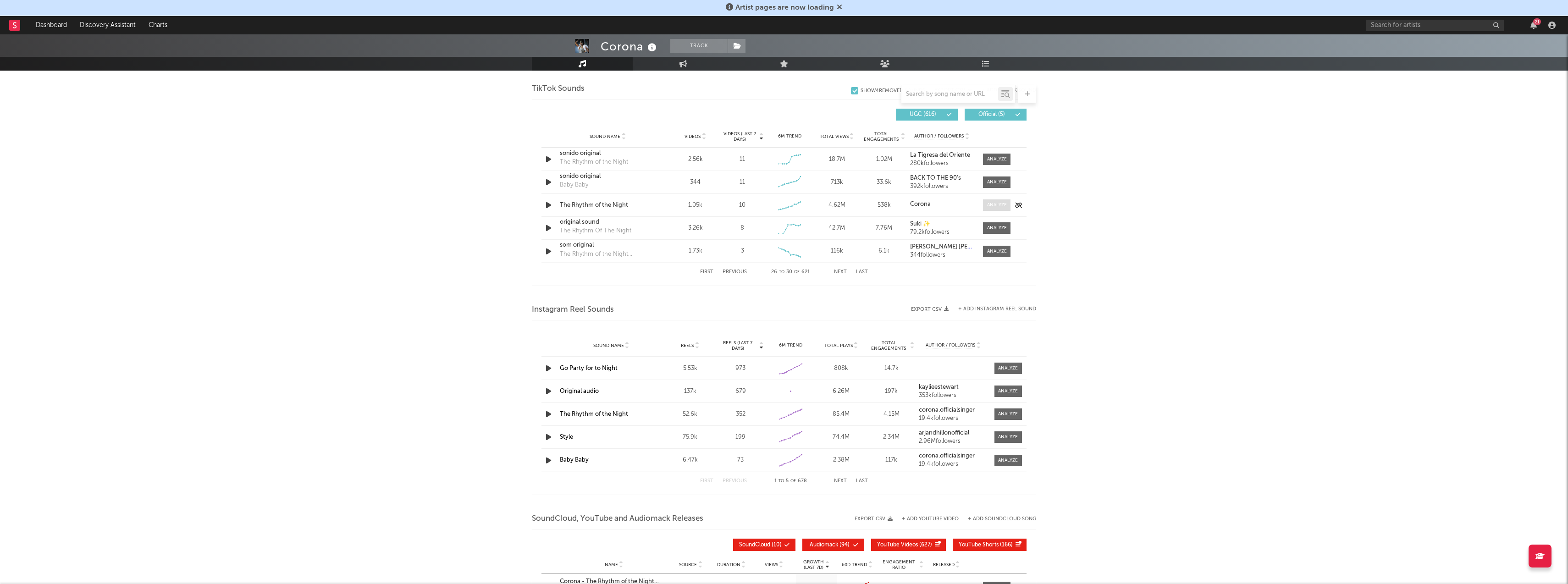
click at [997, 202] on div at bounding box center [997, 205] width 20 height 7
